Goal: Check status: Check status

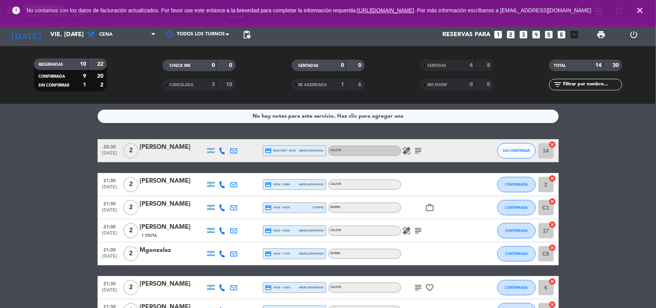
click at [405, 151] on icon "healing" at bounding box center [406, 150] width 9 height 9
click at [418, 151] on icon "subject" at bounding box center [418, 150] width 9 height 9
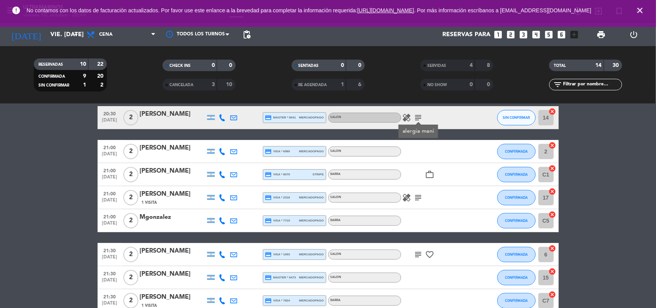
scroll to position [48, 0]
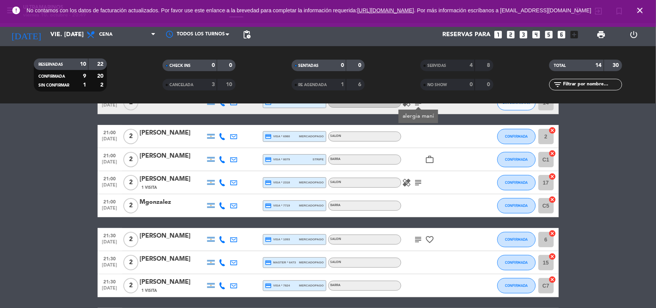
click at [433, 163] on icon "work_outline" at bounding box center [429, 159] width 9 height 9
click at [421, 178] on icon "subject" at bounding box center [418, 182] width 9 height 9
click at [406, 186] on icon "healing" at bounding box center [406, 182] width 9 height 9
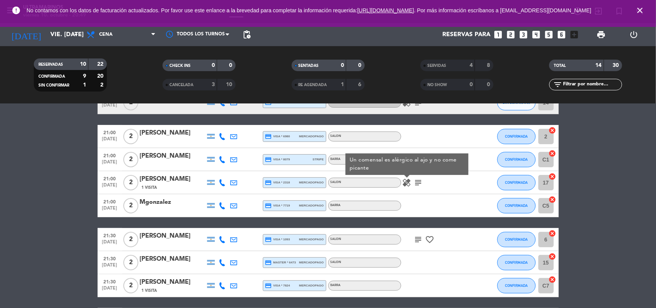
click at [427, 189] on div "healing Un comensal es alérgico al ajo y no come picante subject" at bounding box center [435, 182] width 69 height 23
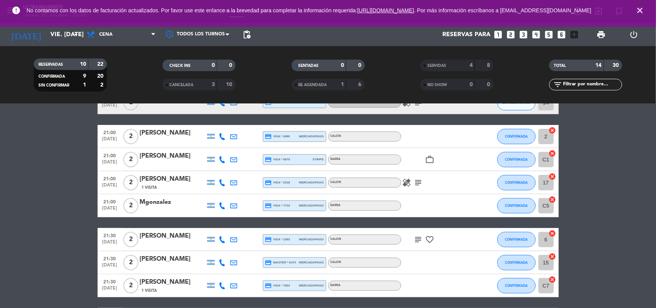
click at [431, 162] on icon "work_outline" at bounding box center [429, 159] width 9 height 9
click at [437, 179] on div "healing subject" at bounding box center [435, 182] width 69 height 23
click at [72, 26] on div "error No contamos con los datos de facturación actualizados. Por favor use este…" at bounding box center [328, 13] width 656 height 27
click at [69, 30] on input "vie. [DATE]" at bounding box center [86, 34] width 81 height 15
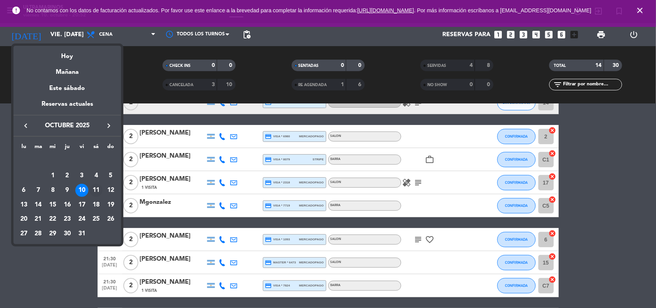
click at [93, 189] on div "11" at bounding box center [96, 190] width 13 height 13
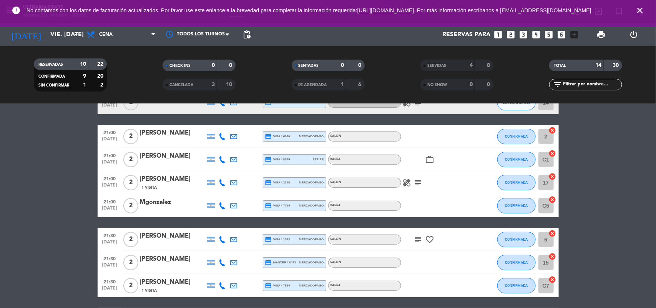
type input "sáb. [DATE]"
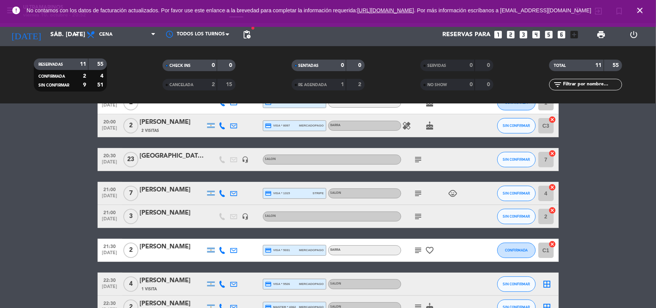
click at [642, 10] on icon "close" at bounding box center [639, 10] width 9 height 9
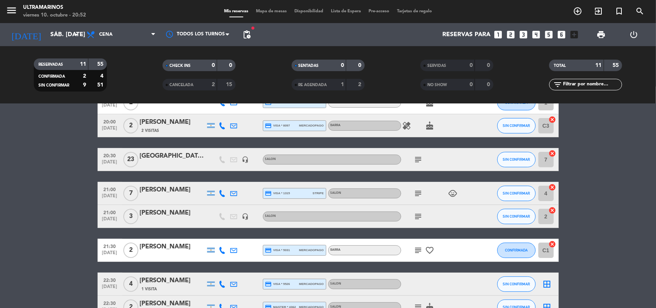
click at [259, 13] on span "Mapa de mesas" at bounding box center [271, 11] width 38 height 4
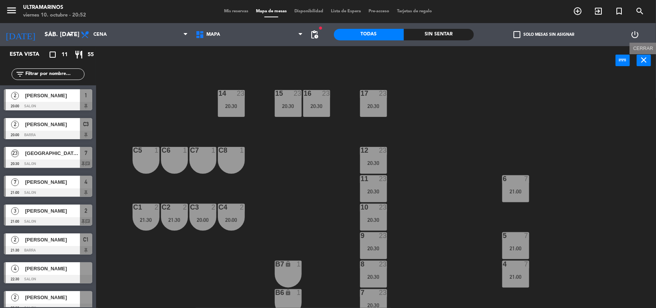
click at [640, 66] on button "close" at bounding box center [644, 61] width 14 height 12
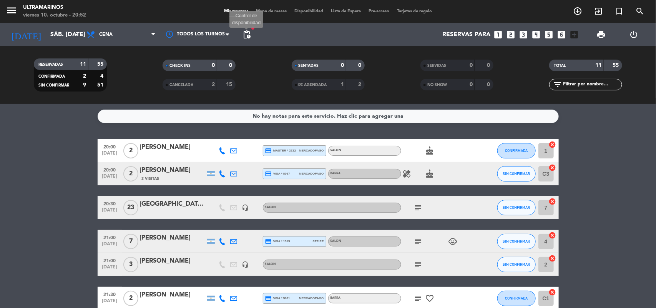
click at [242, 33] on span "pending_actions" at bounding box center [246, 34] width 9 height 9
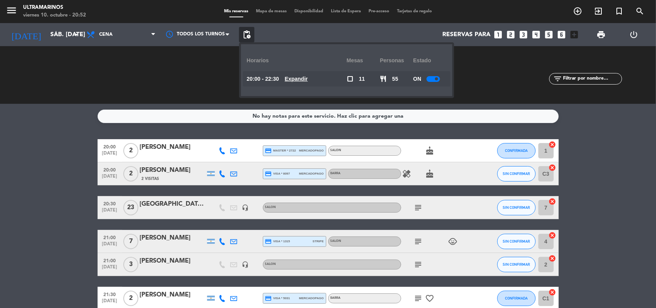
click at [302, 80] on u "Expandir" at bounding box center [296, 79] width 23 height 6
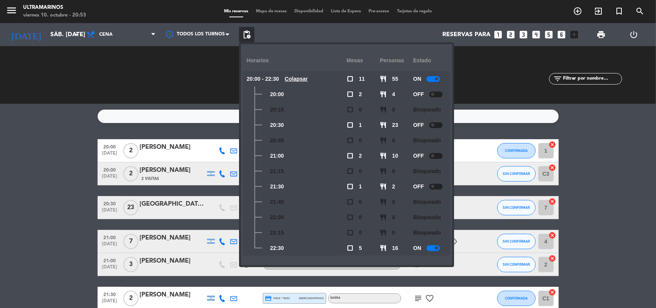
click at [0, 160] on bookings-row "20:00 [DATE] 2 [PERSON_NAME] credit_card master * 2722 mercadopago SALON cake C…" at bounding box center [328, 287] width 656 height 297
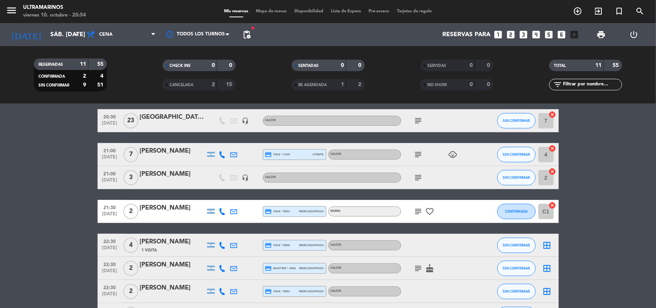
scroll to position [70, 0]
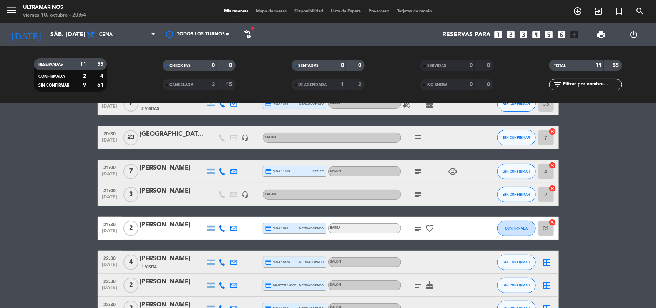
click at [416, 197] on icon "subject" at bounding box center [418, 194] width 9 height 9
